Goal: Task Accomplishment & Management: Use online tool/utility

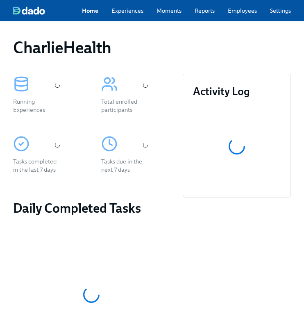
click at [190, 50] on div "CharlieHealth" at bounding box center [152, 48] width 278 height 20
click at [239, 20] on div "Home Experiences Moments Reports Employees Settings Review us on G2 Help Center…" at bounding box center [215, 10] width 431 height 21
click at [237, 17] on div "Home Experiences Moments Reports Employees Settings Review us on G2 Help Center…" at bounding box center [215, 10] width 431 height 21
click at [234, 14] on link "Employees" at bounding box center [242, 11] width 29 height 8
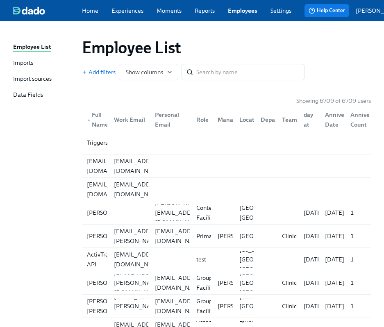
click at [229, 51] on div "Employee List" at bounding box center [226, 48] width 289 height 20
click at [230, 50] on div "Employee List" at bounding box center [226, 48] width 289 height 20
click at [230, 38] on div "Employee List Add filters Show columns ​" at bounding box center [226, 59] width 302 height 56
click at [234, 79] on input "search" at bounding box center [250, 72] width 108 height 16
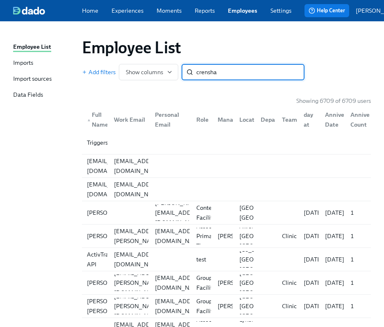
type input "crenshaw"
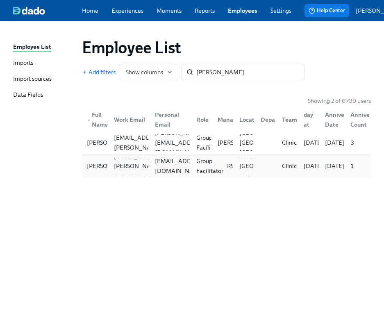
click at [206, 164] on div "Group Facilitator" at bounding box center [210, 166] width 34 height 20
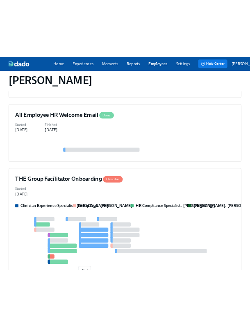
scroll to position [363, 0]
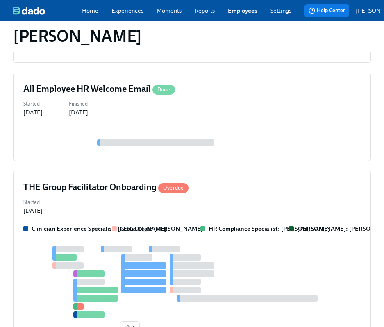
click at [206, 197] on div "Started Sep 26, 2025" at bounding box center [191, 206] width 337 height 18
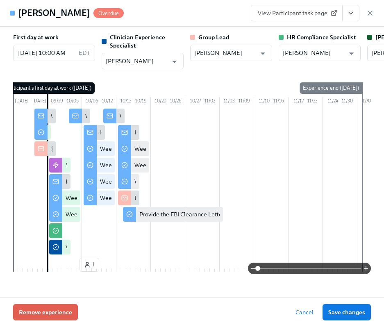
click at [303, 16] on icon "View task page" at bounding box center [350, 13] width 8 height 8
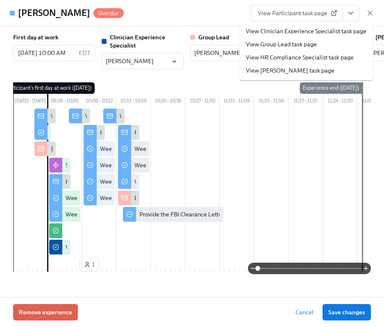
click at [303, 57] on link "View HR Compliance Specialist task page" at bounding box center [300, 57] width 108 height 8
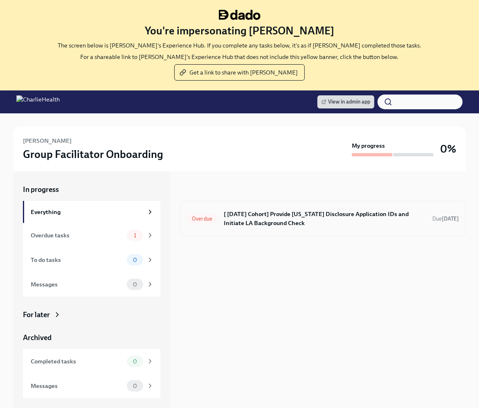
click at [246, 223] on h6 "[ Sep 29th Cohort] Provide Utah Disclosure Application IDs and Initiate LA Back…" at bounding box center [325, 219] width 202 height 18
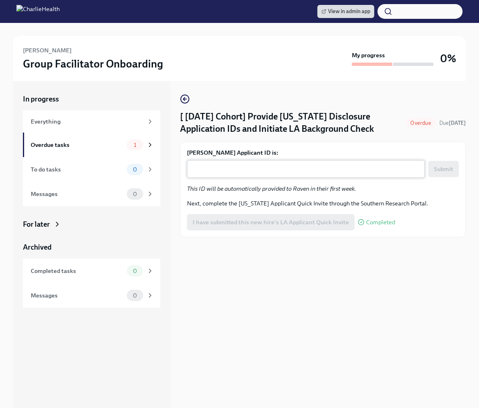
click at [222, 168] on div "x ​" at bounding box center [306, 169] width 238 height 18
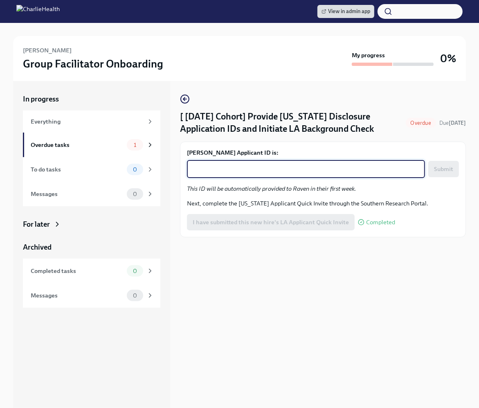
paste textarea "1256143"
type textarea "1256143"
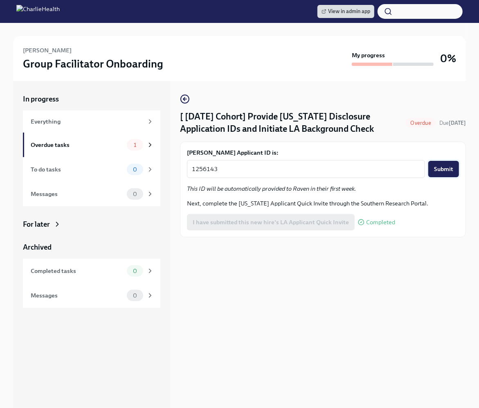
click at [442, 177] on button "Submit" at bounding box center [444, 169] width 31 height 16
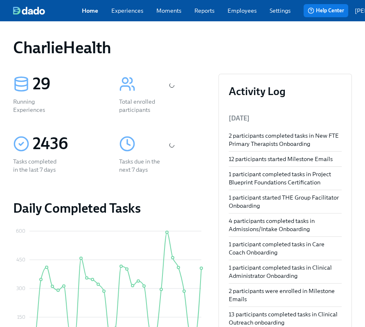
click at [246, 56] on div "CharlieHealth" at bounding box center [182, 48] width 339 height 20
click at [208, 53] on div "CharlieHealth" at bounding box center [182, 48] width 339 height 20
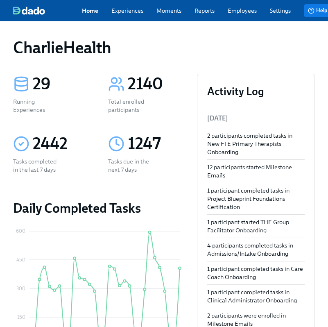
click at [224, 18] on div "Home Experiences Moments Reports Employees Settings Review us on G2 Help Center…" at bounding box center [215, 10] width 431 height 21
click at [237, 16] on div "Home Experiences Moments Reports Employees Settings Review us on G2 Help Center…" at bounding box center [215, 10] width 431 height 21
click at [237, 10] on link "Employees" at bounding box center [242, 11] width 29 height 8
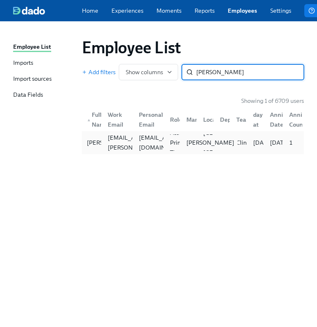
type input "bridget b"
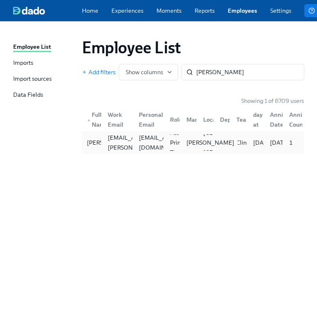
click at [185, 147] on div "Jamie Gordon" at bounding box center [210, 142] width 54 height 8
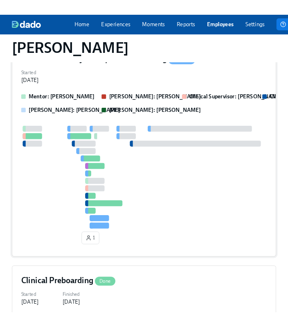
scroll to position [159, 0]
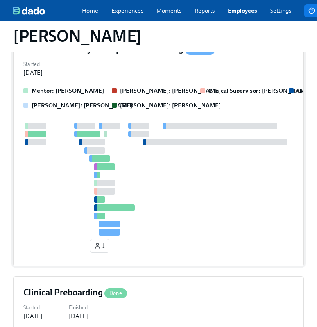
click at [184, 154] on div at bounding box center [160, 178] width 275 height 113
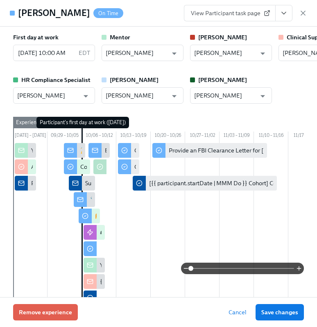
click at [287, 13] on icon "View task page" at bounding box center [284, 13] width 8 height 8
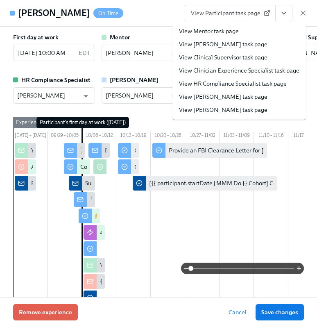
click at [234, 81] on link "View HR Compliance Specialist task page" at bounding box center [233, 83] width 108 height 8
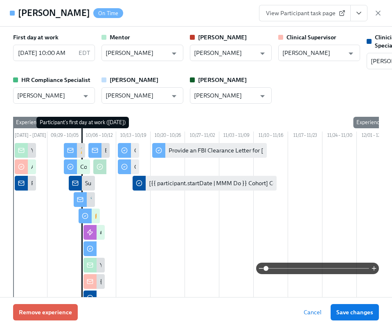
click at [295, 97] on div "First day at work 10/06/2025 10:00 AM EDT ​ Mentor Mallory Cohen ​ Clarissa Cla…" at bounding box center [196, 68] width 366 height 70
click at [293, 90] on div "First day at work 10/06/2025 10:00 AM EDT ​ Mentor Mallory Cohen ​ Clarissa Cla…" at bounding box center [196, 68] width 366 height 70
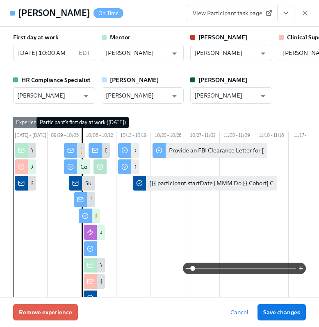
click at [308, 84] on div "First day at work 10/06/2025 10:00 AM EDT ​ Mentor Mallory Cohen ​ Clarissa Cla…" at bounding box center [159, 162] width 319 height 270
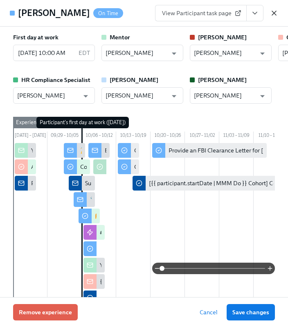
click at [274, 12] on icon "button" at bounding box center [274, 13] width 8 height 8
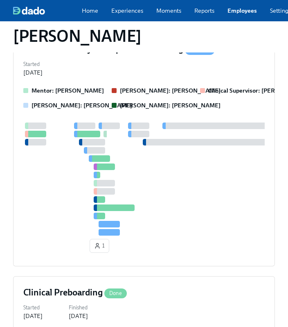
click at [229, 11] on link "Employees" at bounding box center [242, 11] width 29 height 8
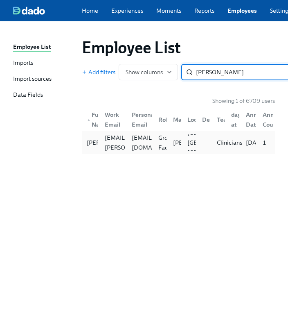
type input "afflerbach"
click at [222, 145] on div "Clinicians" at bounding box center [230, 143] width 32 height 10
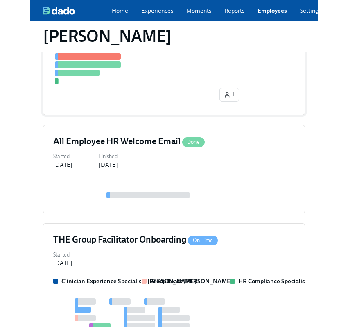
scroll to position [427, 0]
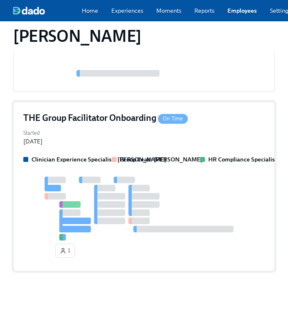
click at [183, 145] on div "THE Group Facilitator Onboarding On Time Started Oct 02, 2025 Clinician Experie…" at bounding box center [144, 187] width 262 height 170
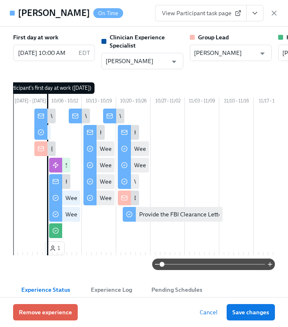
click at [253, 16] on icon "View task page" at bounding box center [255, 13] width 8 height 8
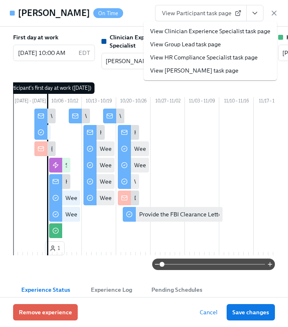
click at [218, 58] on link "View HR Compliance Specialist task page" at bounding box center [204, 57] width 108 height 8
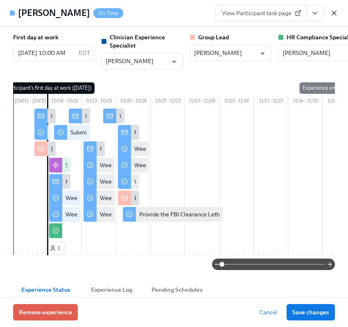
click at [335, 14] on icon "button" at bounding box center [334, 13] width 8 height 8
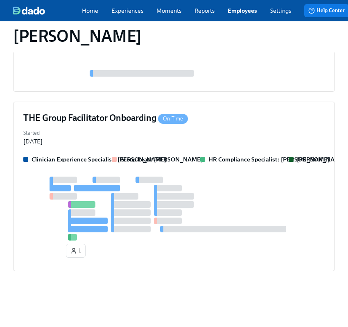
click at [238, 15] on link "Employees" at bounding box center [242, 11] width 29 height 8
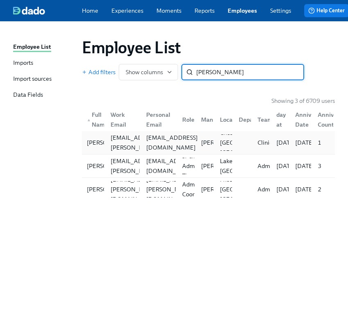
type input "everett"
click at [175, 145] on div "katsunshine35@gmail.com" at bounding box center [172, 143] width 58 height 20
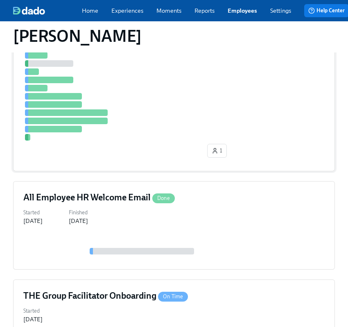
scroll to position [238, 0]
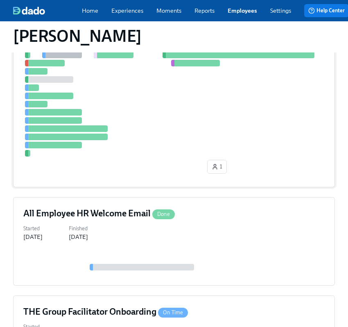
click at [234, 235] on div "Started Oct 03, 2025 Finished Sep 24, 2025" at bounding box center [173, 232] width 301 height 18
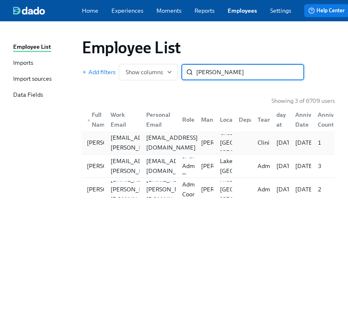
click at [152, 149] on div "katsunshine35@gmail.com" at bounding box center [172, 143] width 58 height 20
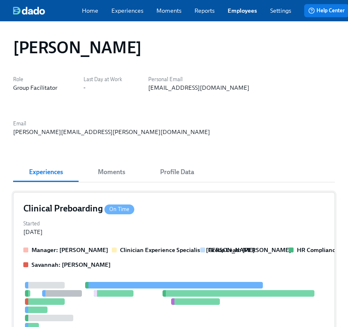
scroll to position [443, 0]
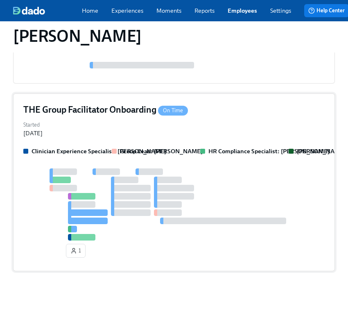
click at [245, 179] on div at bounding box center [173, 204] width 301 height 72
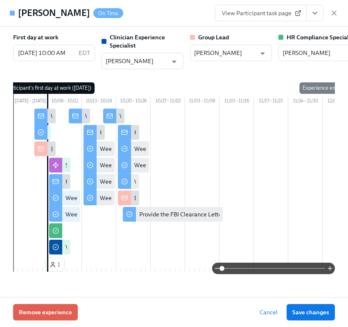
click at [321, 14] on button "View task page" at bounding box center [314, 13] width 17 height 16
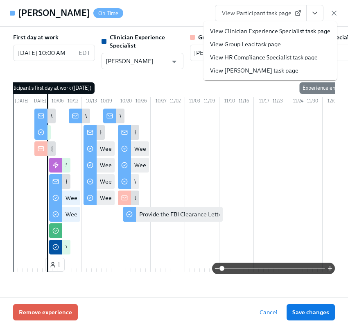
click at [294, 56] on link "View HR Compliance Specialist task page" at bounding box center [264, 57] width 108 height 8
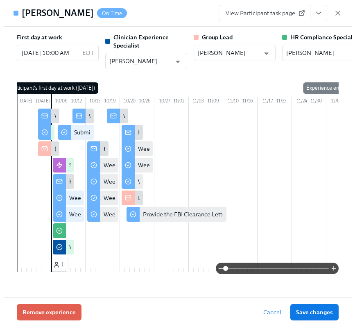
scroll to position [399, 0]
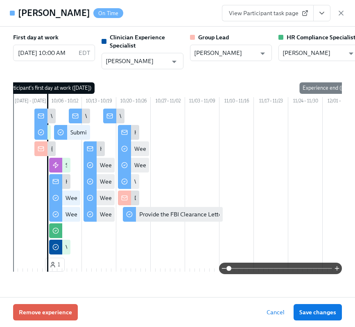
click at [339, 17] on div "View Participant task page" at bounding box center [283, 13] width 123 height 16
click at [340, 14] on icon "button" at bounding box center [341, 13] width 4 height 4
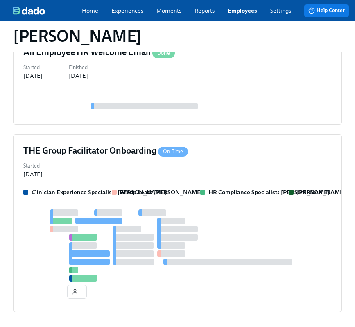
click at [230, 9] on link "Employees" at bounding box center [242, 11] width 29 height 8
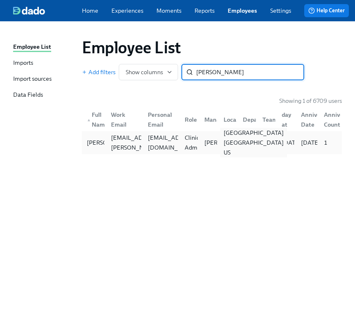
type input "rochelle p"
click at [218, 145] on div "Chicago IL US" at bounding box center [226, 142] width 19 height 16
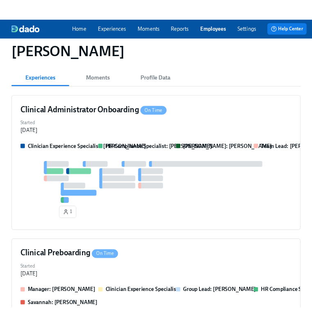
scroll to position [106, 0]
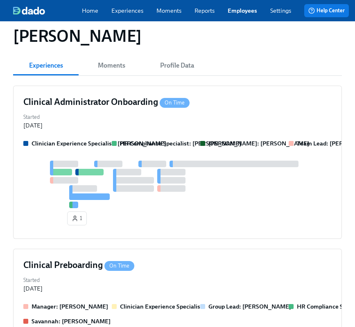
click at [224, 139] on div "Clinical Administrator Onboarding On Time Started Oct 02, 2025 Clinician Experi…" at bounding box center [177, 162] width 329 height 153
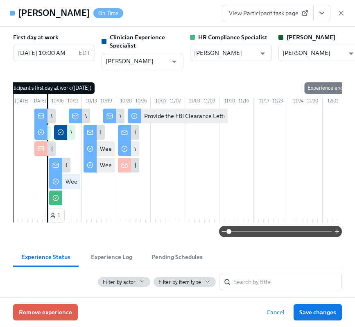
click at [323, 11] on icon "View task page" at bounding box center [322, 13] width 8 height 8
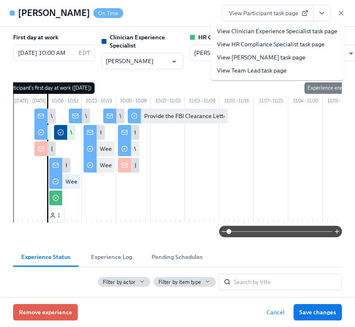
click at [285, 44] on link "View HR Compliance Specialist task page" at bounding box center [271, 44] width 108 height 8
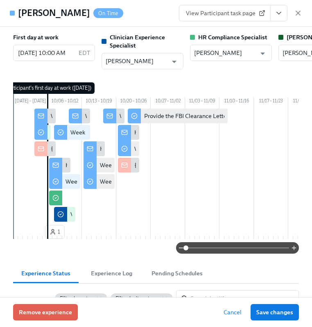
click at [303, 17] on div "Rochelle Perera On Time View Participant task page" at bounding box center [156, 13] width 312 height 27
click at [302, 13] on icon "button" at bounding box center [298, 13] width 8 height 8
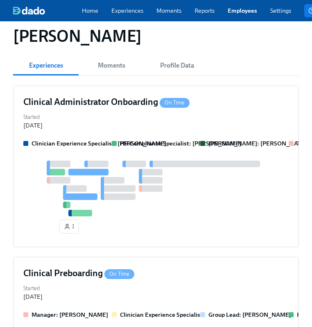
click at [253, 10] on link "Employees" at bounding box center [242, 11] width 29 height 8
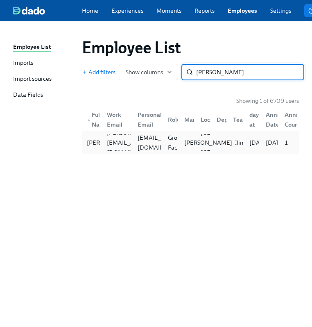
type input "sofia quinn"
click at [187, 146] on p "[PERSON_NAME]" at bounding box center [208, 142] width 48 height 8
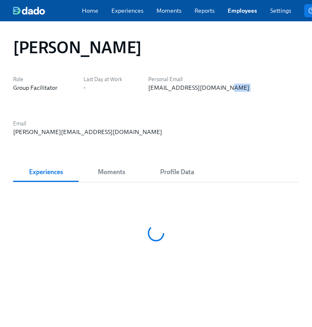
click at [187, 146] on div "Sofia Quinn Role Group Facilitator Last Day at Work - Personal Email sofiaaudre…" at bounding box center [156, 169] width 286 height 276
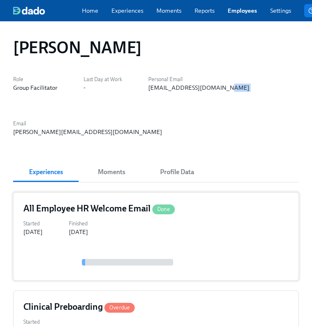
scroll to position [427, 0]
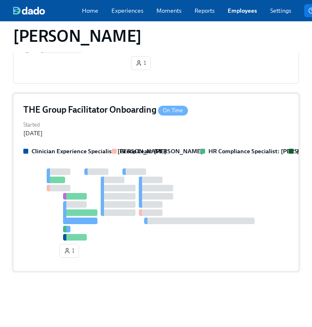
click at [212, 174] on div at bounding box center [155, 204] width 265 height 72
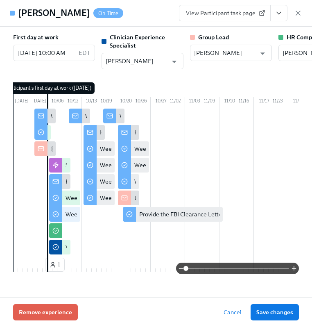
click at [281, 16] on icon "View task page" at bounding box center [279, 13] width 8 height 8
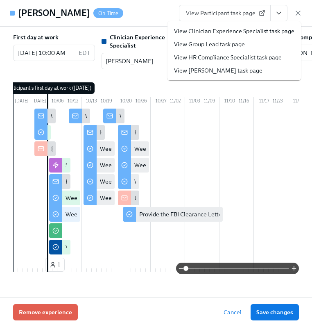
click at [245, 59] on link "View HR Compliance Specialist task page" at bounding box center [228, 57] width 108 height 8
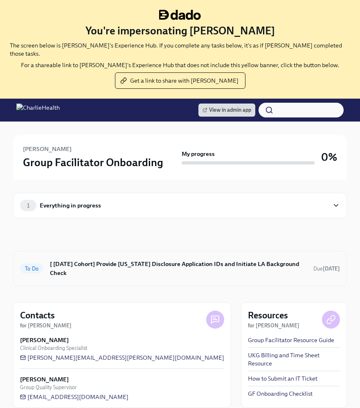
click at [202, 258] on div "To Do [ [DATE] Cohort] Provide [US_STATE] Disclosure Application IDs and Initia…" at bounding box center [180, 268] width 320 height 21
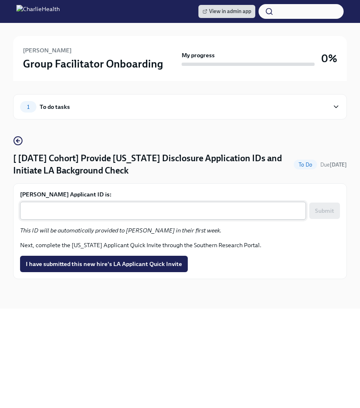
click at [129, 202] on div "x ​" at bounding box center [163, 211] width 286 height 18
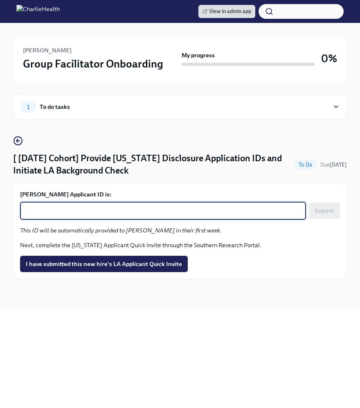
paste textarea "1256196"
type textarea "1256196"
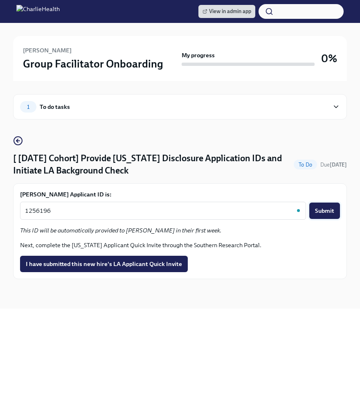
click at [321, 211] on span "Submit" at bounding box center [324, 211] width 19 height 8
click at [134, 269] on button "I have submitted this new hire's LA Applicant Quick Invite" at bounding box center [104, 264] width 168 height 16
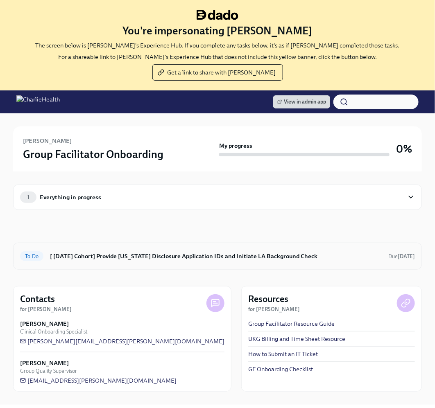
click at [208, 262] on div "To Do [ [DATE] Cohort] Provide [US_STATE] Disclosure Application IDs and Initia…" at bounding box center [217, 256] width 395 height 13
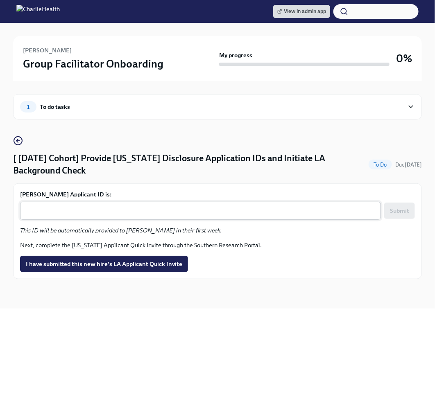
click at [159, 208] on textarea "Katherine Everett's Applicant ID is:" at bounding box center [200, 211] width 351 height 10
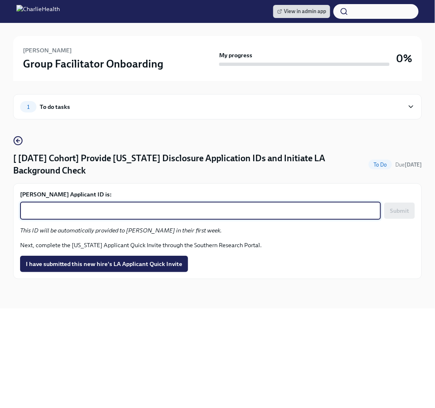
paste textarea "1256221"
type textarea "1256221"
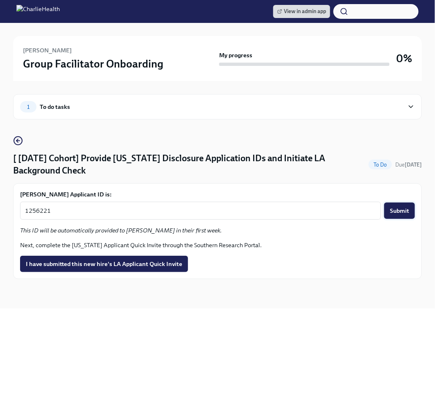
click at [395, 205] on button "Submit" at bounding box center [399, 211] width 31 height 16
click at [133, 264] on span "I have submitted this new hire's LA Applicant Quick Invite" at bounding box center [104, 264] width 156 height 8
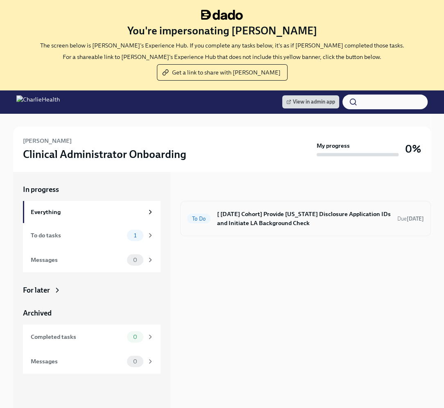
click at [277, 224] on h6 "[ [DATE] Cohort] Provide [US_STATE] Disclosure Application IDs and Initiate LA …" at bounding box center [304, 219] width 174 height 18
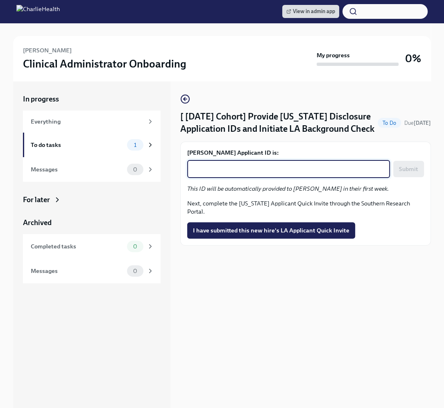
click at [255, 173] on textarea "[PERSON_NAME] Applicant ID is:" at bounding box center [288, 169] width 193 height 10
paste textarea "1256225"
type textarea "1256225"
click at [411, 161] on button "Submit" at bounding box center [408, 169] width 31 height 16
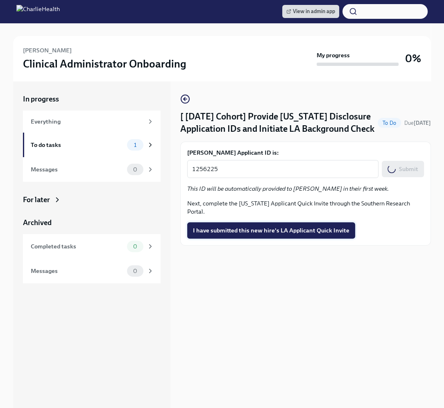
click at [296, 226] on span "I have submitted this new hire's LA Applicant Quick Invite" at bounding box center [271, 230] width 156 height 8
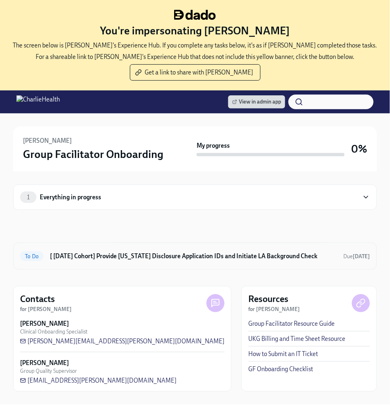
click at [189, 264] on div "To Do [ [DATE] Cohort] Provide [US_STATE] Disclosure Application IDs and Initia…" at bounding box center [195, 256] width 364 height 27
click at [152, 260] on div "To Do [ [DATE] Cohort] Provide [US_STATE] Disclosure Application IDs and Initia…" at bounding box center [195, 256] width 350 height 13
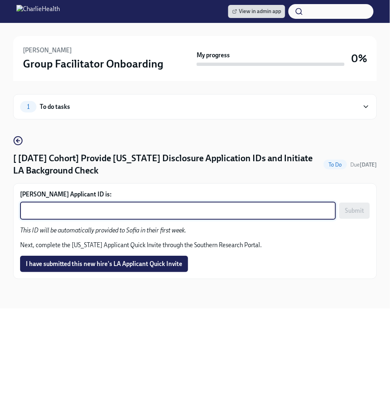
click at [146, 212] on textarea "[PERSON_NAME] Applicant ID is:" at bounding box center [178, 211] width 306 height 10
paste textarea "1256232"
type textarea "1256232"
click at [345, 208] on button "Submit" at bounding box center [354, 211] width 31 height 16
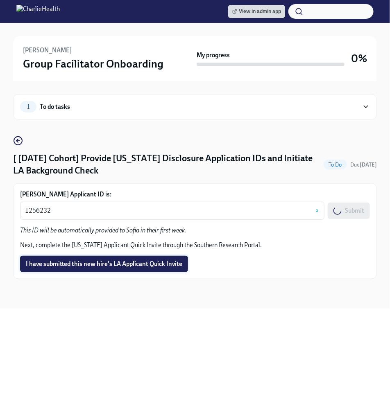
click at [131, 262] on span "I have submitted this new hire's LA Applicant Quick Invite" at bounding box center [104, 264] width 156 height 8
